Goal: Find contact information: Find contact information

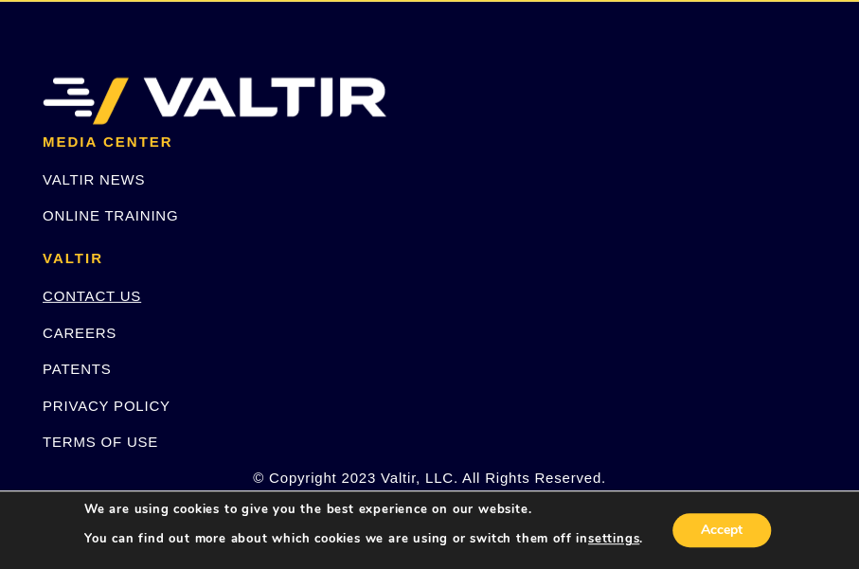
click at [91, 296] on link "CONTACT US" at bounding box center [92, 296] width 98 height 16
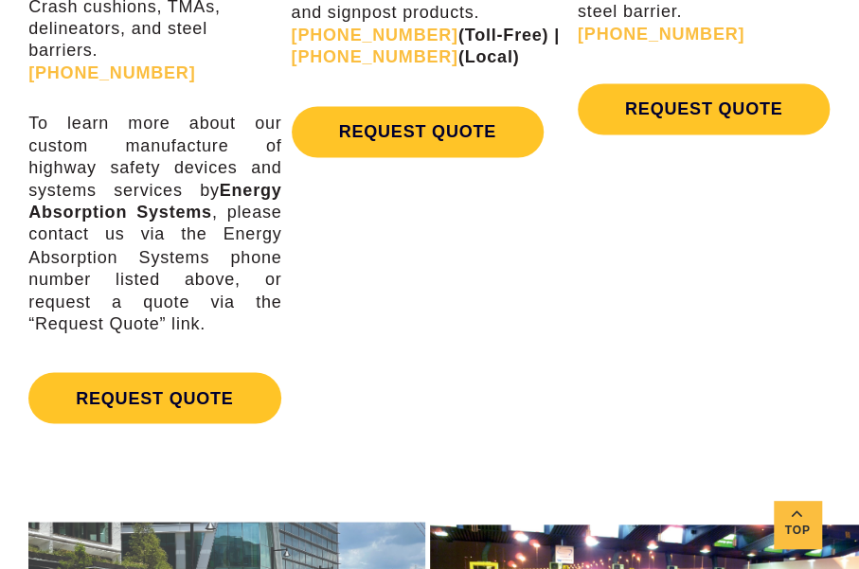
scroll to position [947, 0]
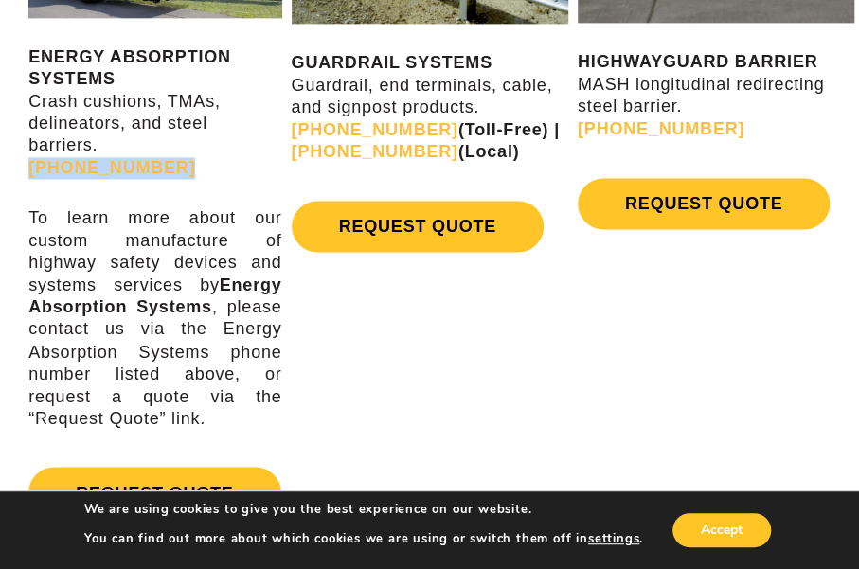
drag, startPoint x: 170, startPoint y: 173, endPoint x: 27, endPoint y: 169, distance: 143.0
click at [27, 169] on div "ENERGY ABSORPTION SYSTEMS Crash cushions, TMAs, delineators, and steel barriers…" at bounding box center [143, 211] width 286 height 688
copy link "(888) 323-6374"
click at [203, 193] on div "ENERGY ABSORPTION SYSTEMS Crash cushions, TMAs, delineators, and steel barriers…" at bounding box center [154, 205] width 253 height 643
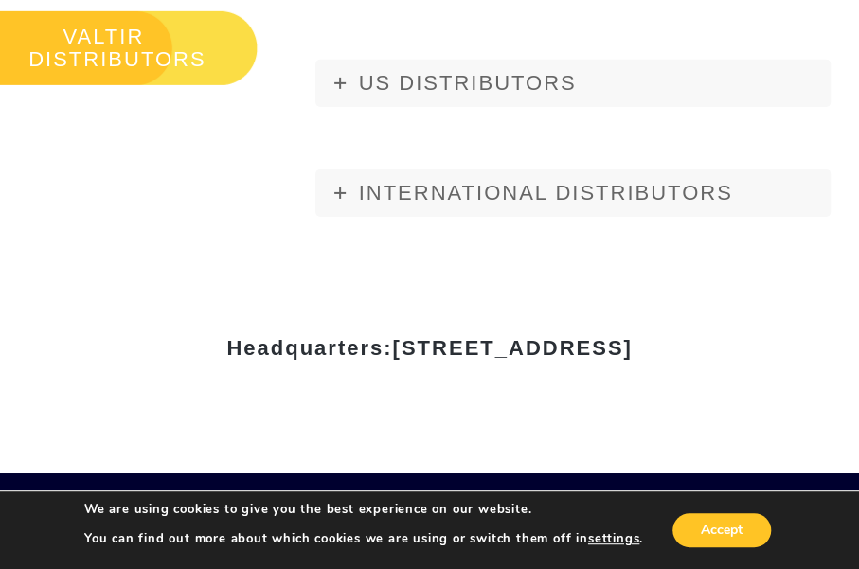
scroll to position [2268, 0]
